Goal: Navigation & Orientation: Understand site structure

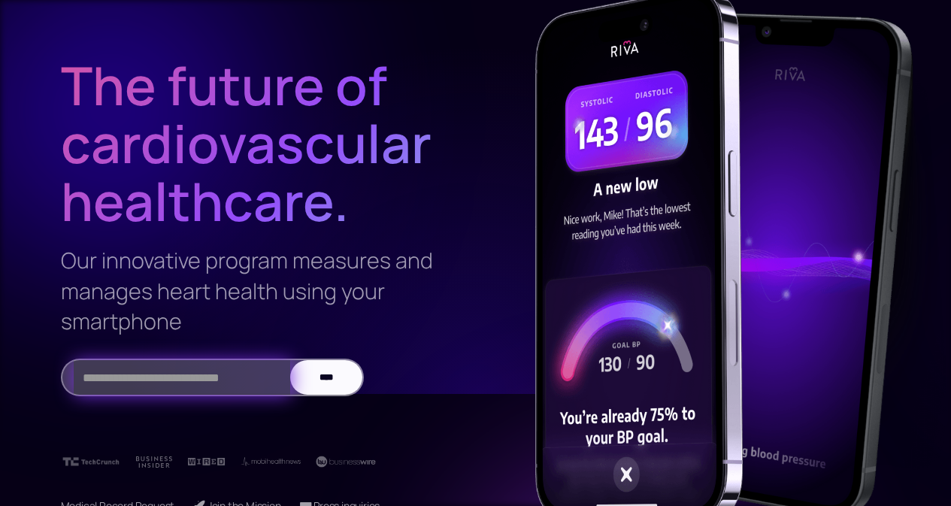
scroll to position [261, 0]
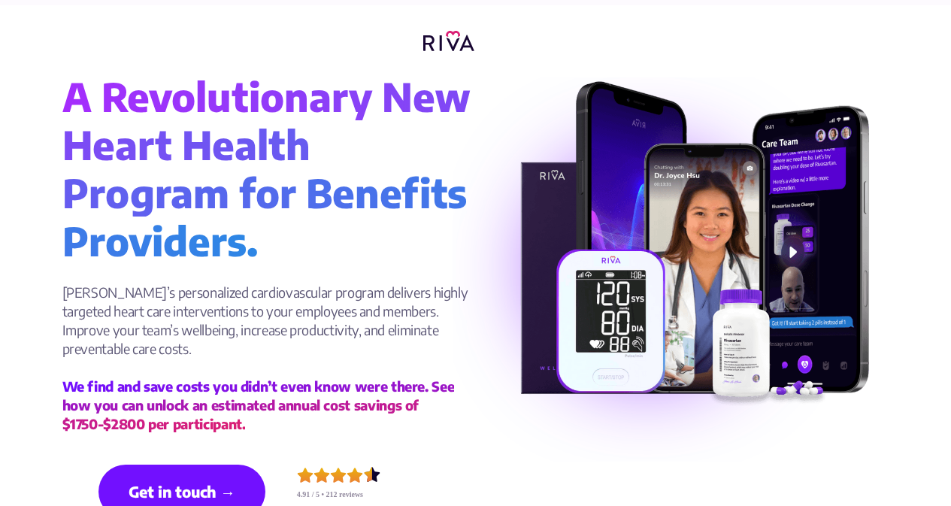
click at [434, 44] on img at bounding box center [448, 41] width 75 height 44
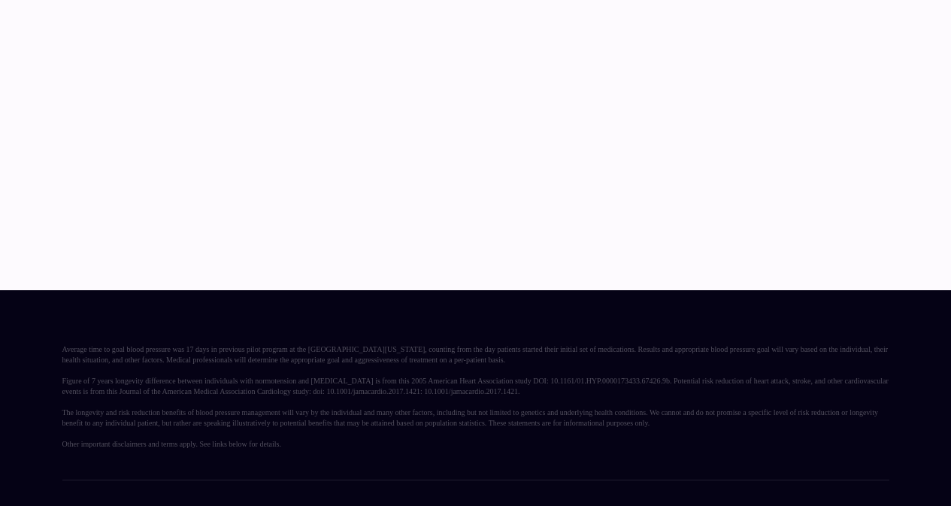
scroll to position [4438, 0]
